Goal: Navigation & Orientation: Find specific page/section

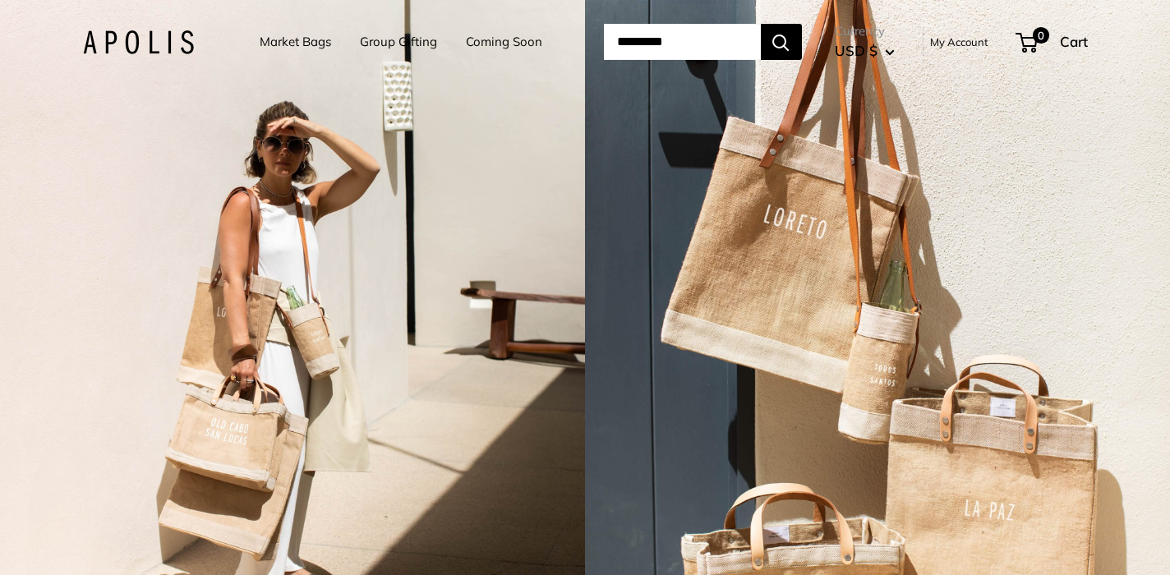
click at [260, 42] on link "Market Bags" at bounding box center [295, 41] width 71 height 23
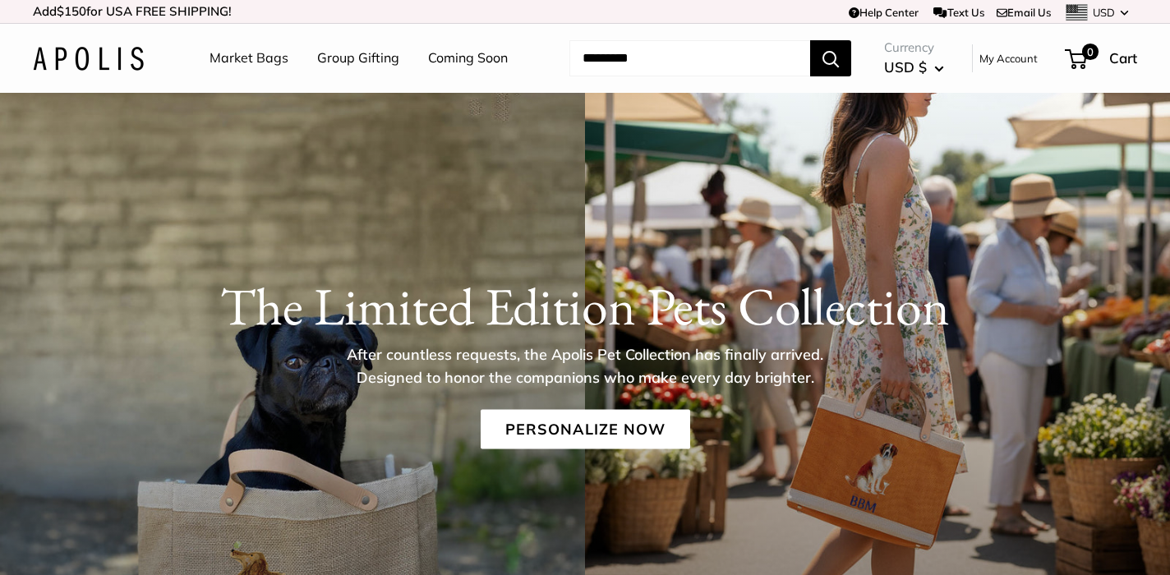
click at [369, 53] on link "Group Gifting" at bounding box center [358, 58] width 82 height 25
click at [263, 59] on link "Market Bags" at bounding box center [249, 58] width 79 height 25
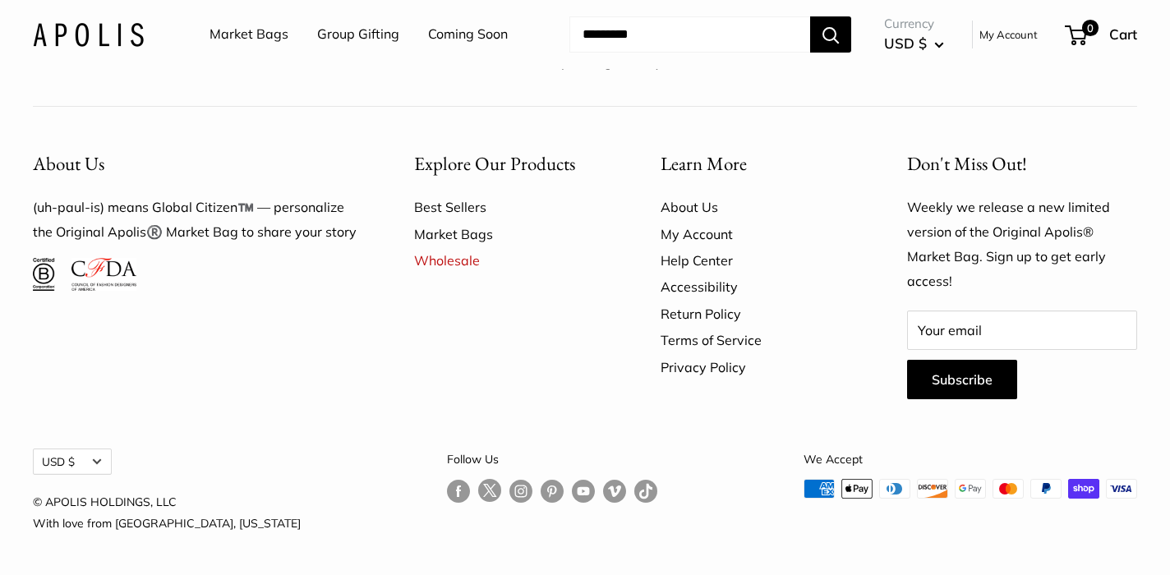
scroll to position [4373, 0]
